Goal: Information Seeking & Learning: Learn about a topic

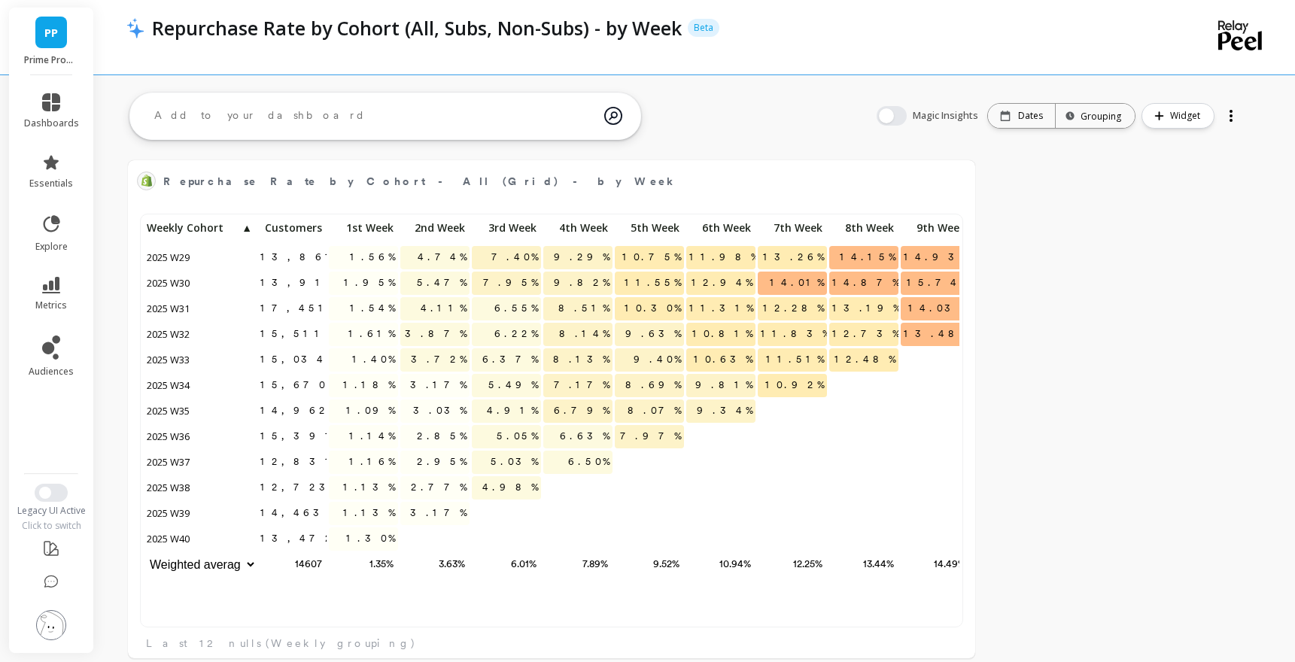
scroll to position [414, 816]
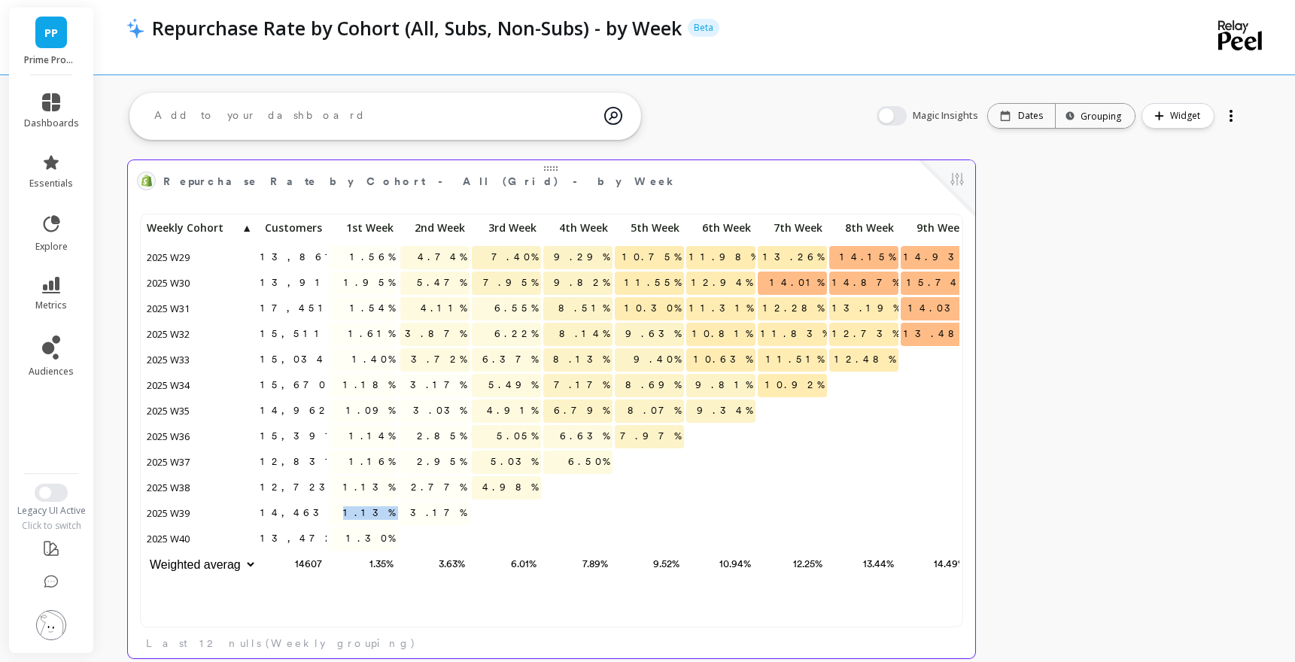
drag, startPoint x: 368, startPoint y: 509, endPoint x: 403, endPoint y: 509, distance: 35.4
click at [403, 509] on div "13,861 1.56% 4.74% 7.40% 9.29% 10.75% 11.98% 13.26% 14.15% 14.93% 15.88% 13,916…" at bounding box center [631, 397] width 974 height 361
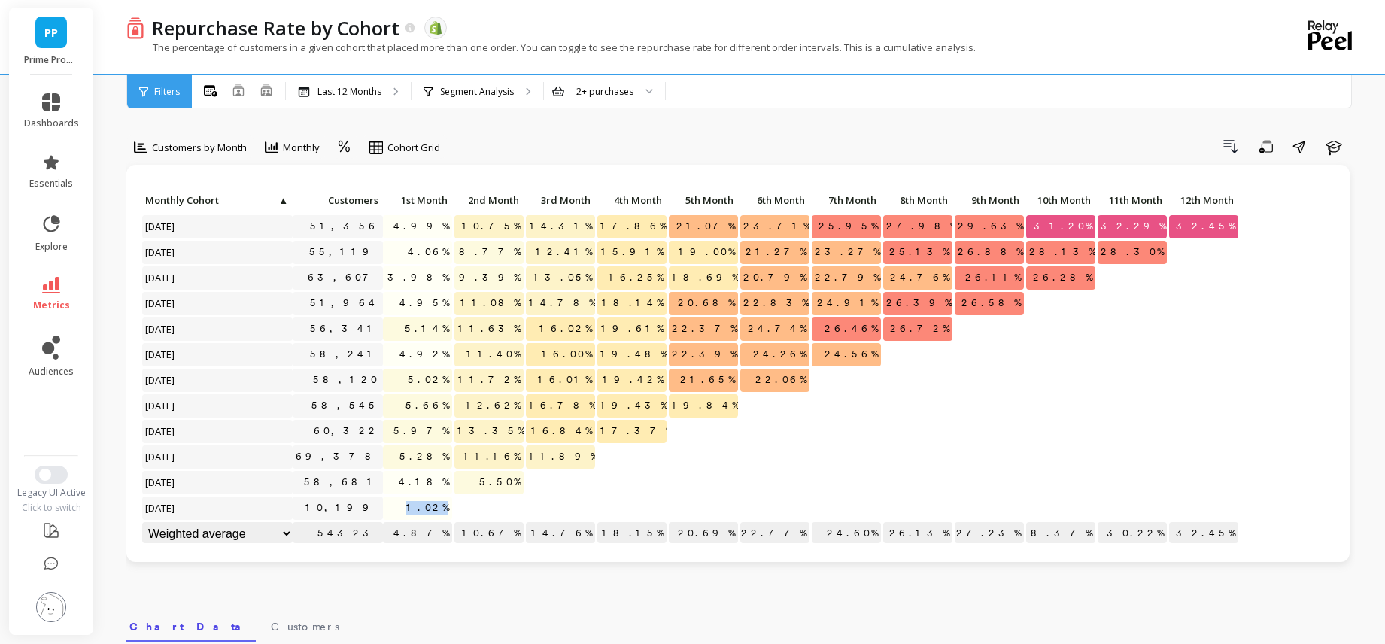
drag, startPoint x: 413, startPoint y: 504, endPoint x: 471, endPoint y: 506, distance: 58.0
click at [471, 506] on div "Click to create an audience 51,356 4.99% 10.75% 14.31% 17.86% 21.07% 23.71% 25.…" at bounding box center [690, 369] width 1099 height 358
drag, startPoint x: 414, startPoint y: 481, endPoint x: 534, endPoint y: 473, distance: 120.7
click at [535, 480] on div "Click to create an audience 51,356 4.99% 10.75% 14.31% 17.86% 21.07% 23.71% 25.…" at bounding box center [690, 369] width 1099 height 358
drag, startPoint x: 418, startPoint y: 248, endPoint x: 597, endPoint y: 255, distance: 179.3
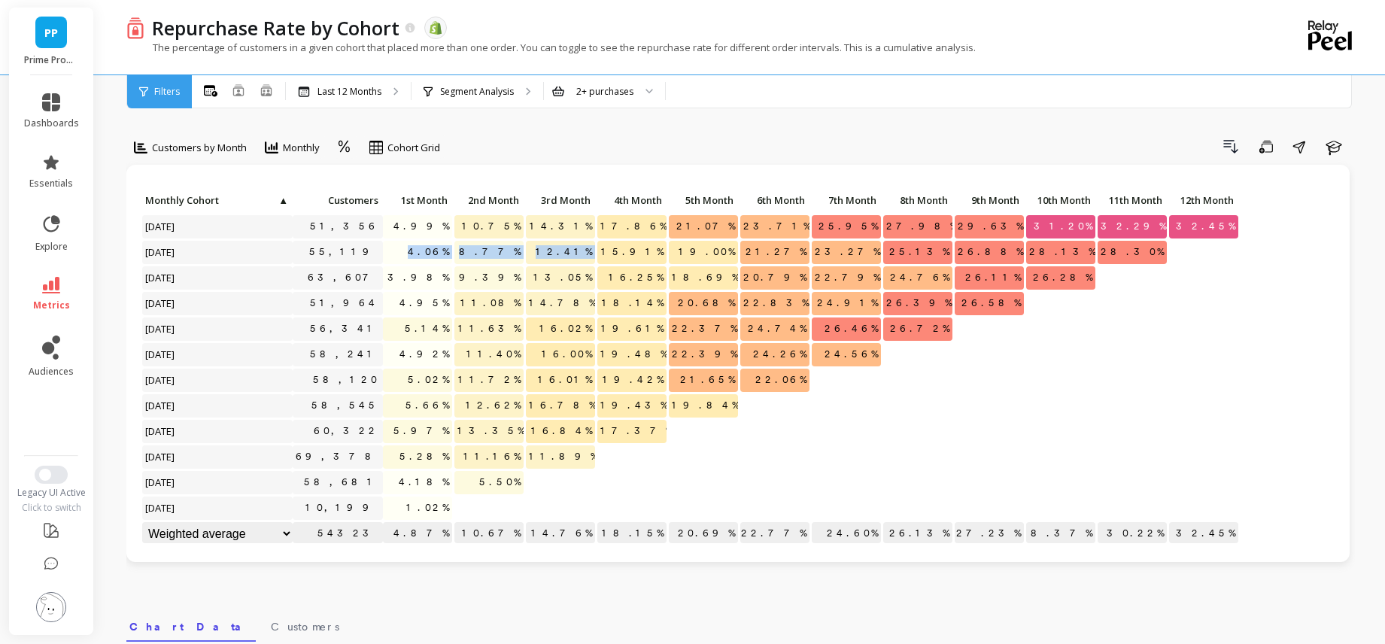
click at [597, 255] on div "Click to create an audience 51,356 4.99% 10.75% 14.31% 17.86% 21.07% 23.71% 25.…" at bounding box center [690, 369] width 1099 height 358
drag, startPoint x: 411, startPoint y: 276, endPoint x: 555, endPoint y: 284, distance: 144.7
click at [555, 284] on div "Click to create an audience 51,356 4.99% 10.75% 14.31% 17.86% 21.07% 23.71% 25.…" at bounding box center [690, 369] width 1099 height 358
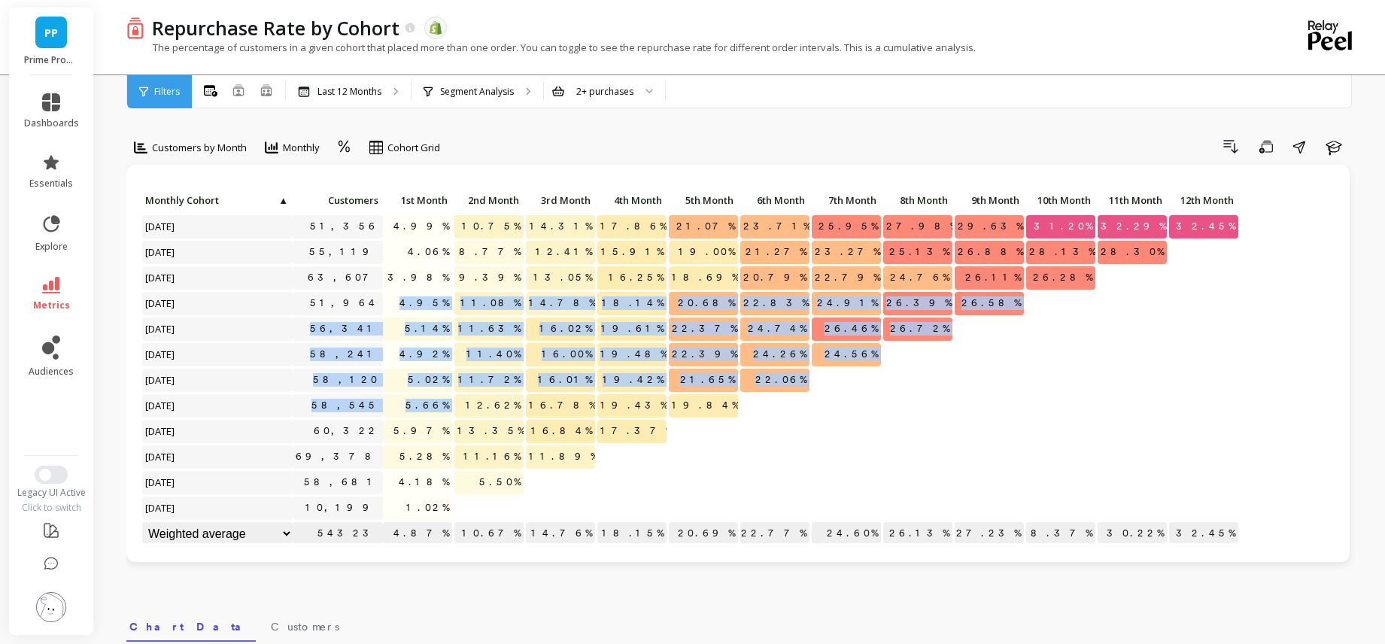
drag, startPoint x: 418, startPoint y: 301, endPoint x: 455, endPoint y: 400, distance: 105.0
click at [455, 400] on div "Click to create an audience 51,356 4.99% 10.75% 14.31% 17.86% 21.07% 23.71% 25.…" at bounding box center [690, 369] width 1099 height 358
click at [455, 400] on p "12.62%" at bounding box center [489, 405] width 69 height 23
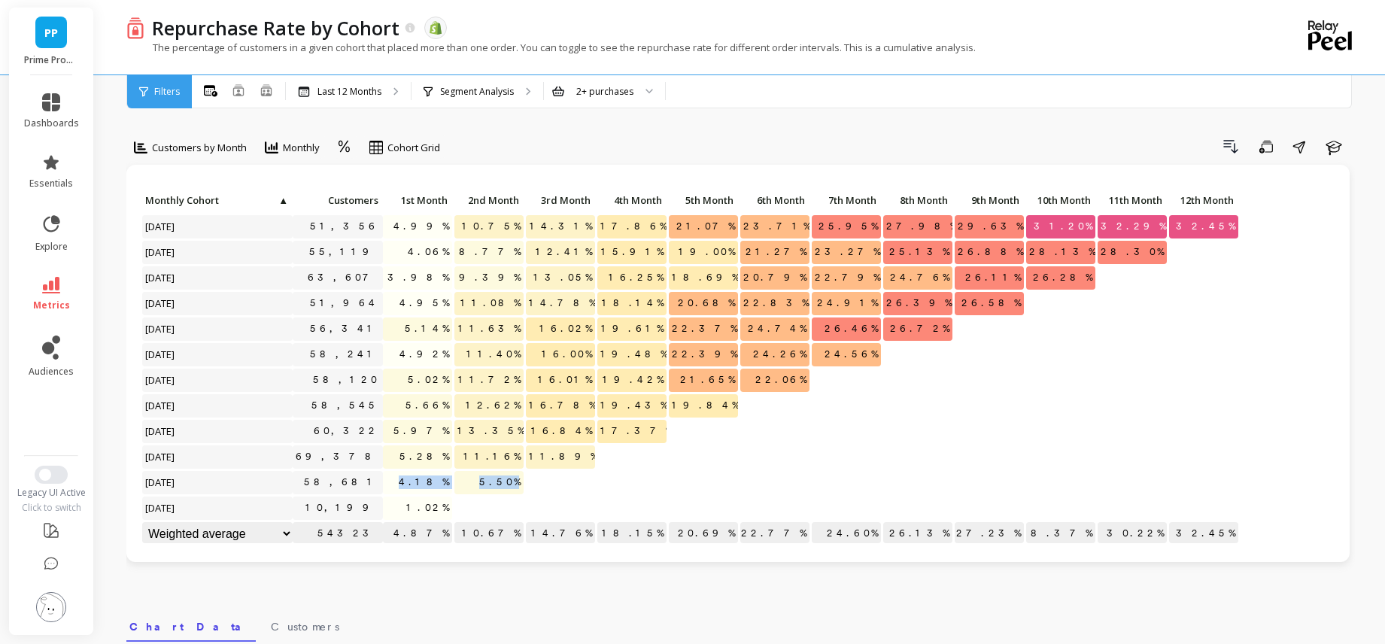
drag, startPoint x: 406, startPoint y: 483, endPoint x: 587, endPoint y: 477, distance: 180.7
click at [587, 477] on div "Click to create an audience 51,356 4.99% 10.75% 14.31% 17.86% 21.07% 23.71% 25.…" at bounding box center [690, 369] width 1099 height 358
click at [786, 128] on div "Customers by Month Monthly Cohort Grid Drill Down Save Share Learn Click to cre…" at bounding box center [740, 634] width 1229 height 1149
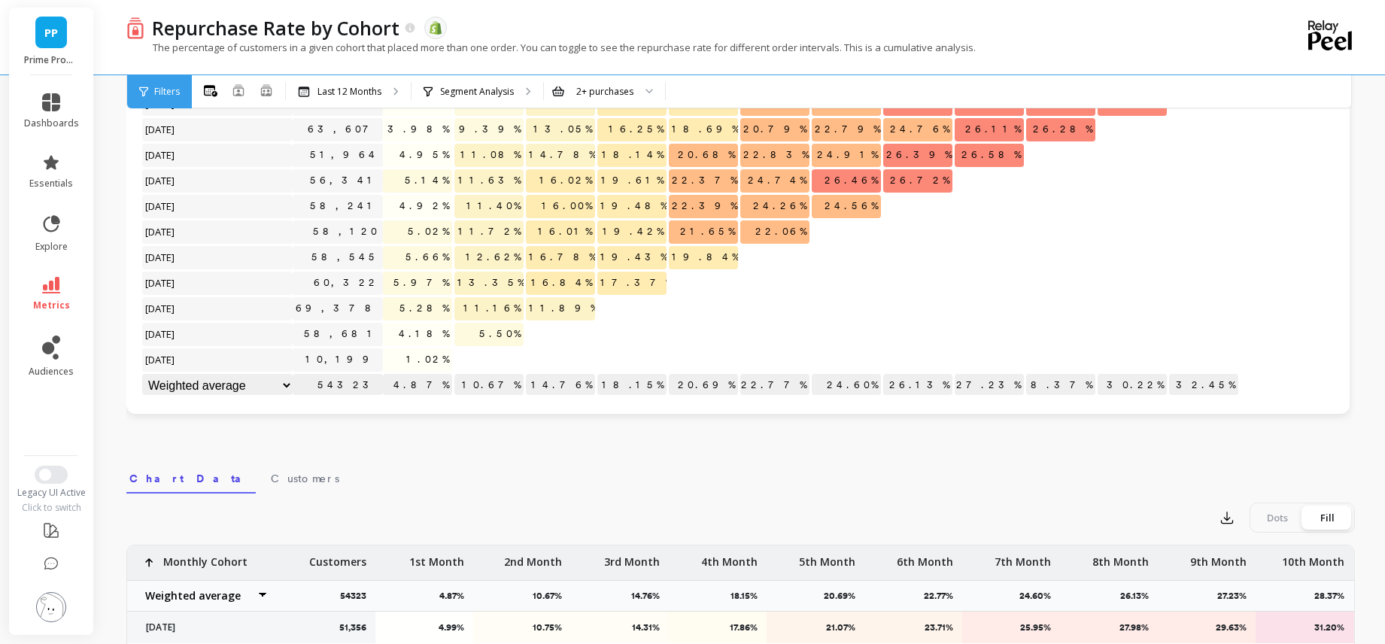
scroll to position [181, 0]
